Goal: Task Accomplishment & Management: Manage account settings

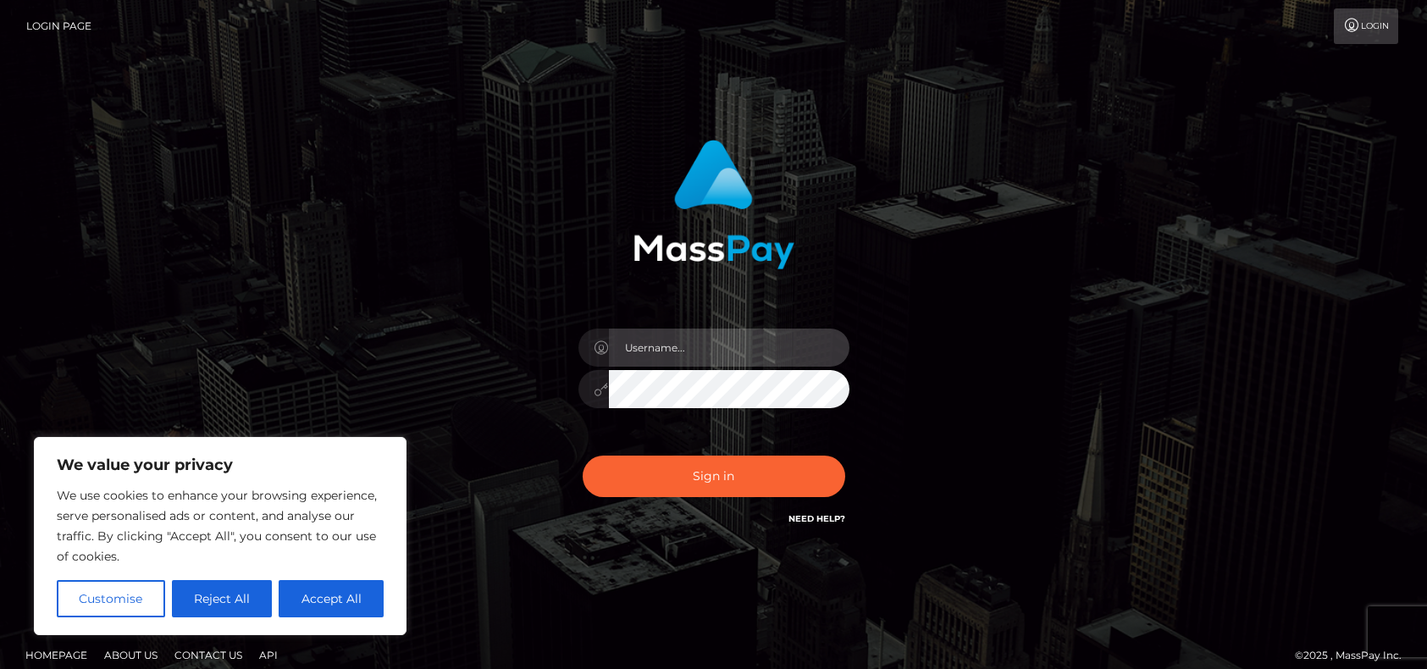
click at [679, 346] on input "text" at bounding box center [729, 348] width 241 height 38
type input "[EMAIL_ADDRESS][DOMAIN_NAME]"
click at [312, 601] on button "Accept All" at bounding box center [331, 598] width 105 height 37
checkbox input "true"
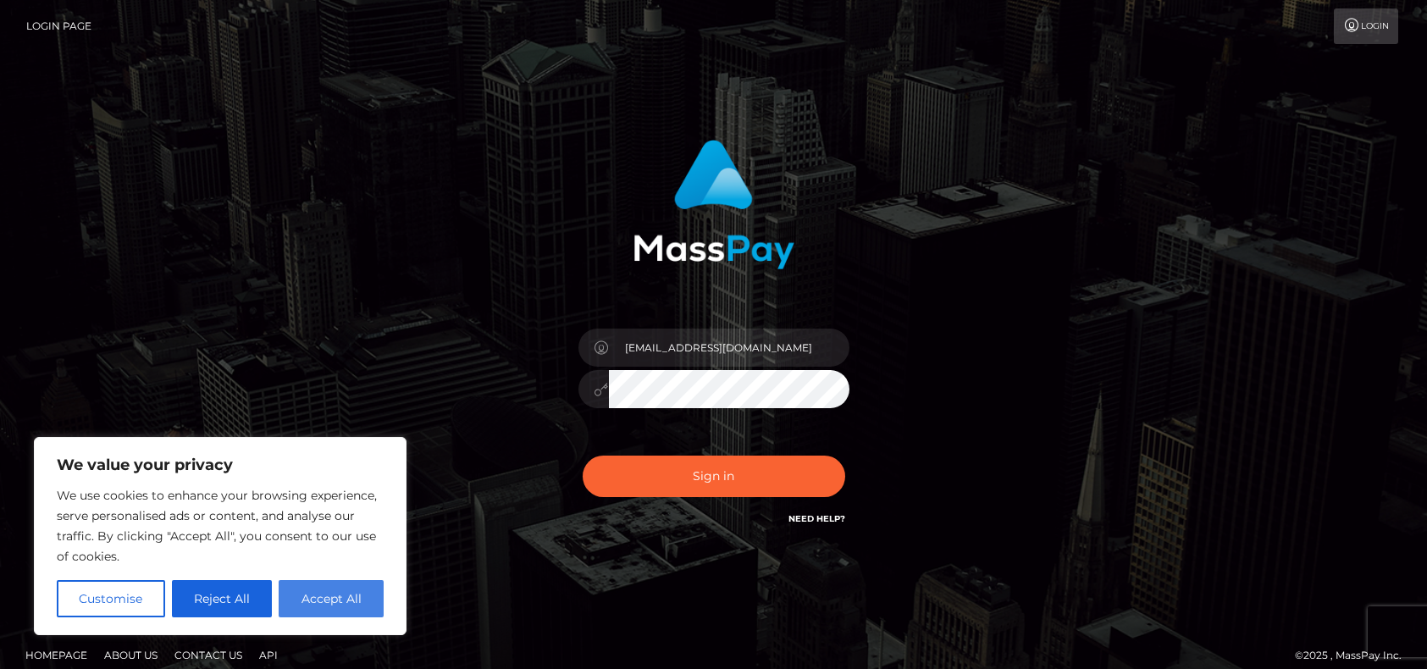
checkbox input "true"
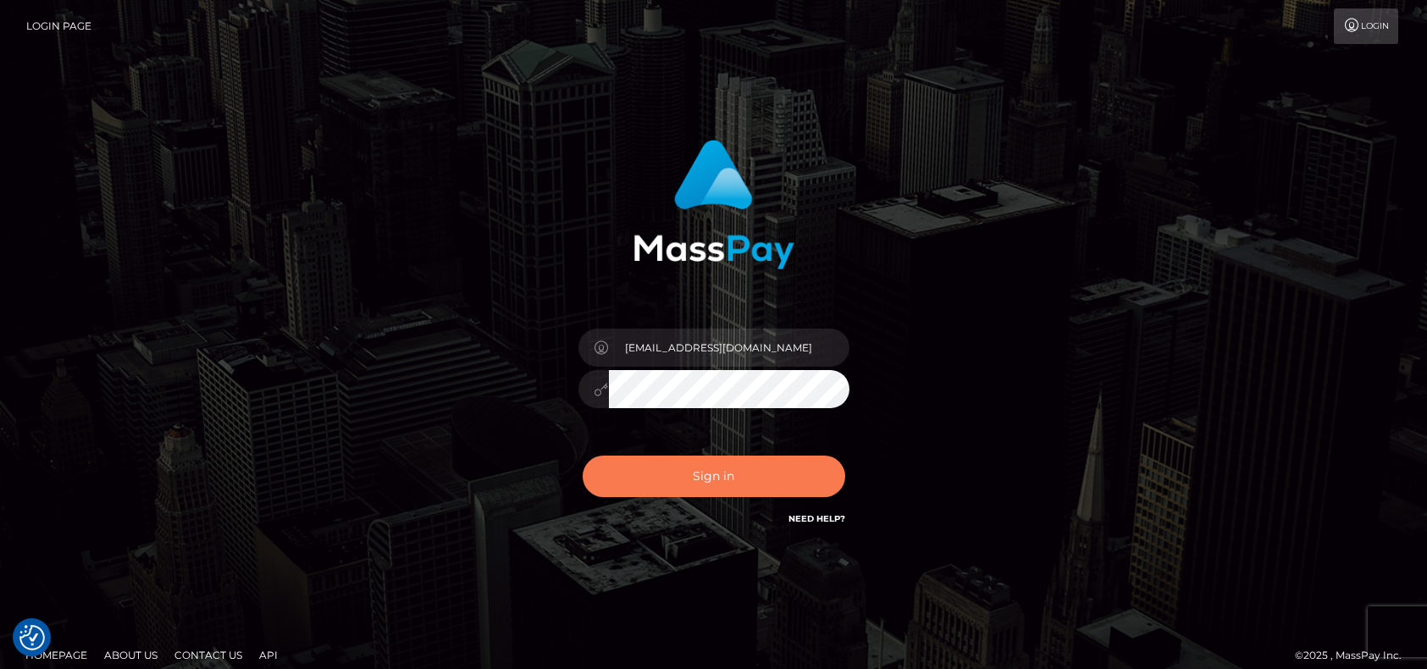
click at [732, 472] on button "Sign in" at bounding box center [714, 477] width 263 height 42
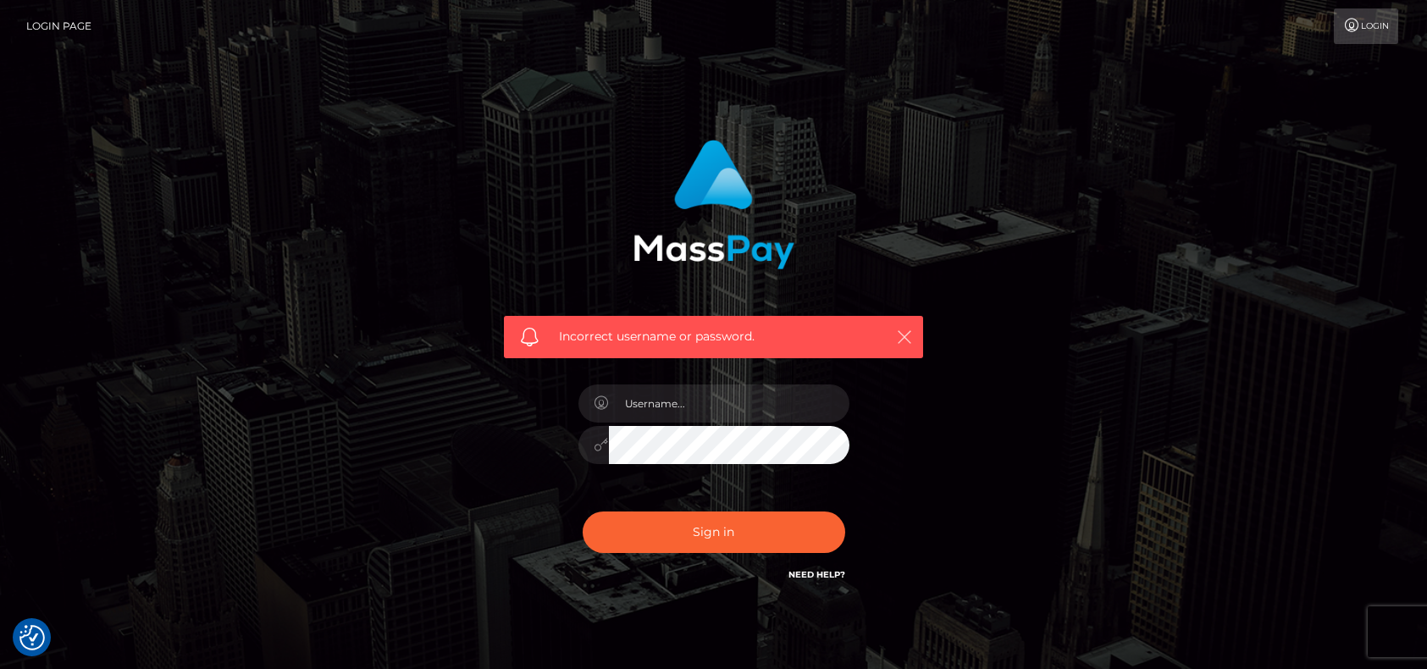
click at [905, 332] on icon "button" at bounding box center [904, 337] width 17 height 17
click at [674, 400] on input "text" at bounding box center [729, 404] width 241 height 38
